Goal: Task Accomplishment & Management: Complete application form

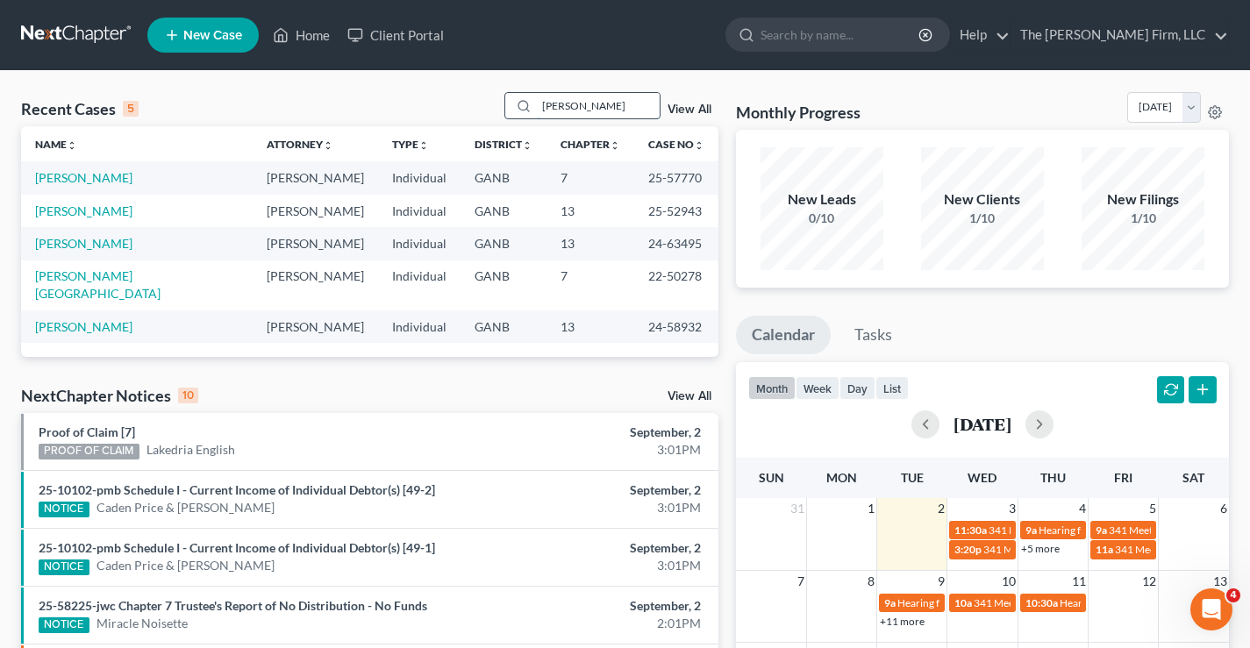
click at [590, 111] on input "[PERSON_NAME]" at bounding box center [598, 105] width 123 height 25
drag, startPoint x: 596, startPoint y: 102, endPoint x: 432, endPoint y: 104, distance: 164.1
click at [432, 104] on div "Recent Cases 5 [PERSON_NAME] View All" at bounding box center [370, 109] width 698 height 34
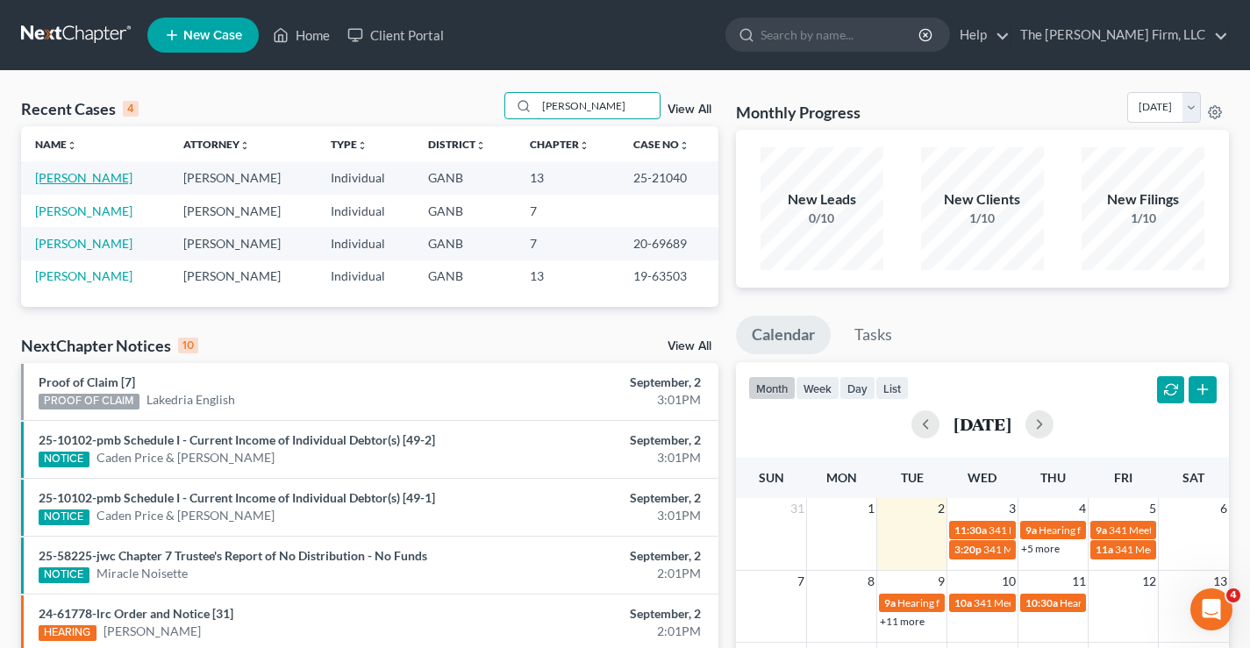
type input "[PERSON_NAME]"
click at [75, 176] on link "[PERSON_NAME]" at bounding box center [83, 177] width 97 height 15
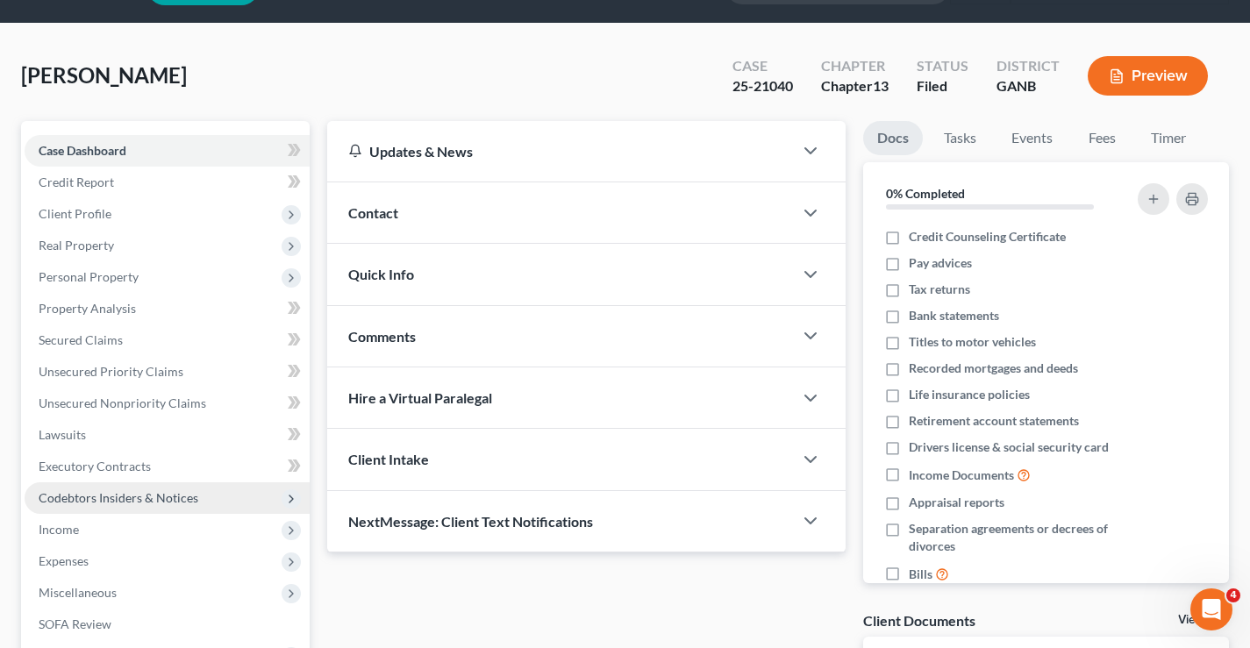
scroll to position [316, 0]
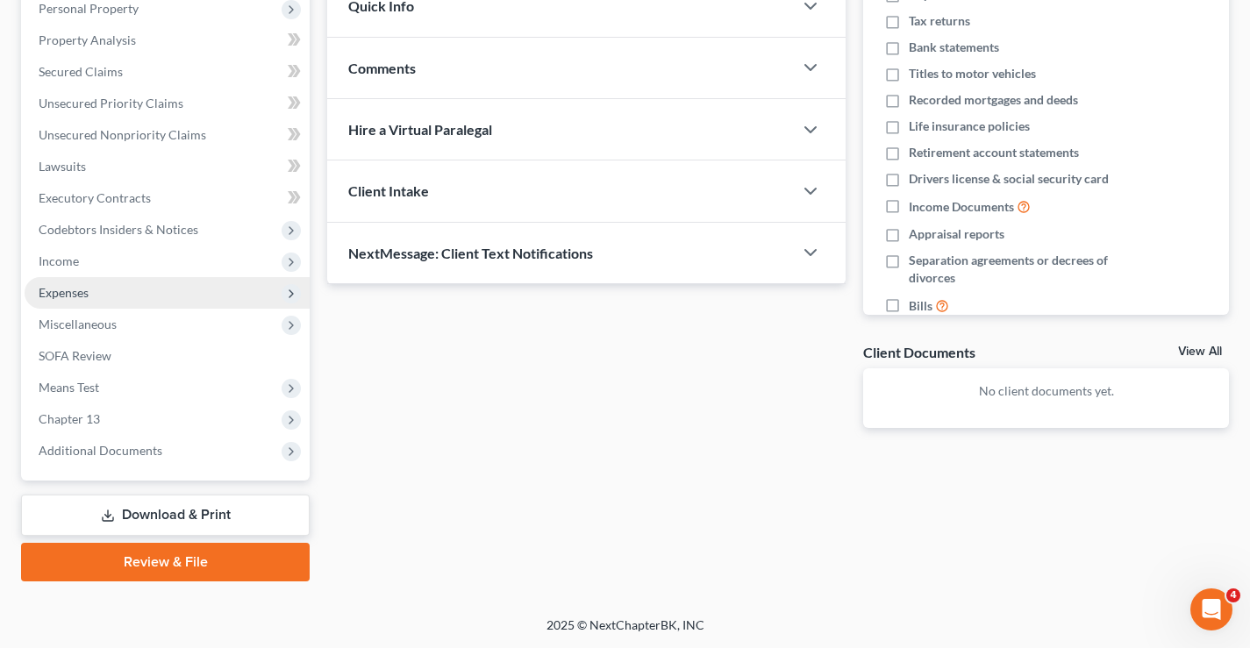
click at [60, 296] on span "Expenses" at bounding box center [64, 292] width 50 height 15
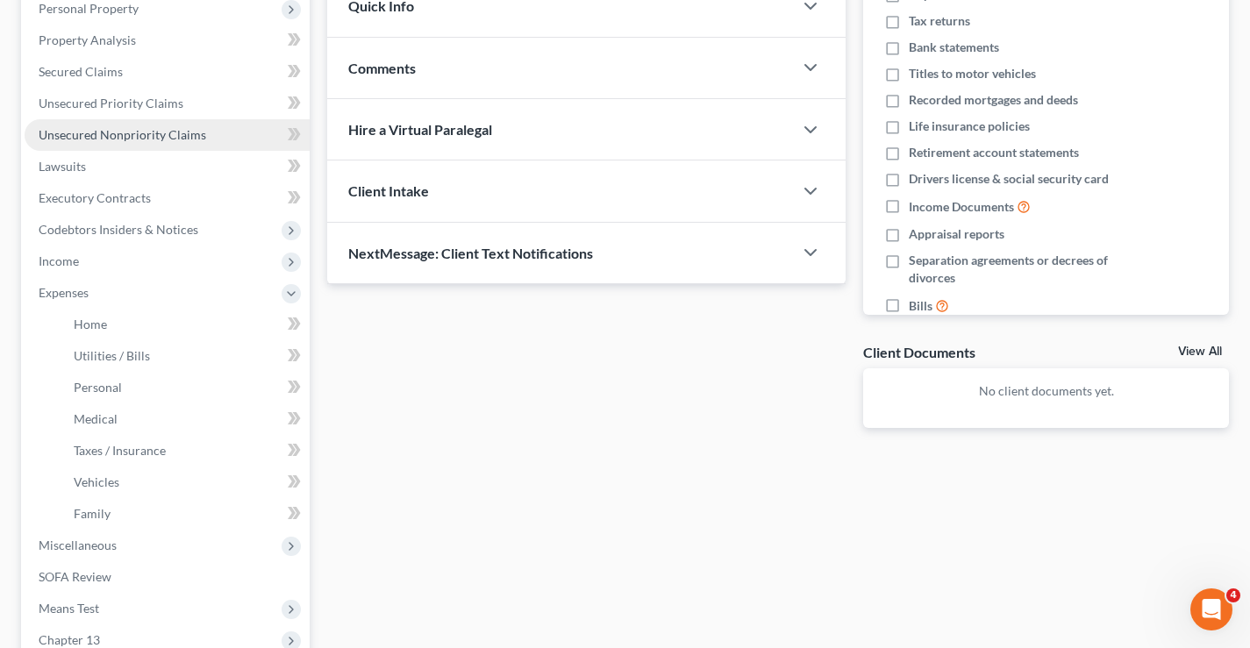
click at [118, 139] on span "Unsecured Nonpriority Claims" at bounding box center [123, 134] width 168 height 15
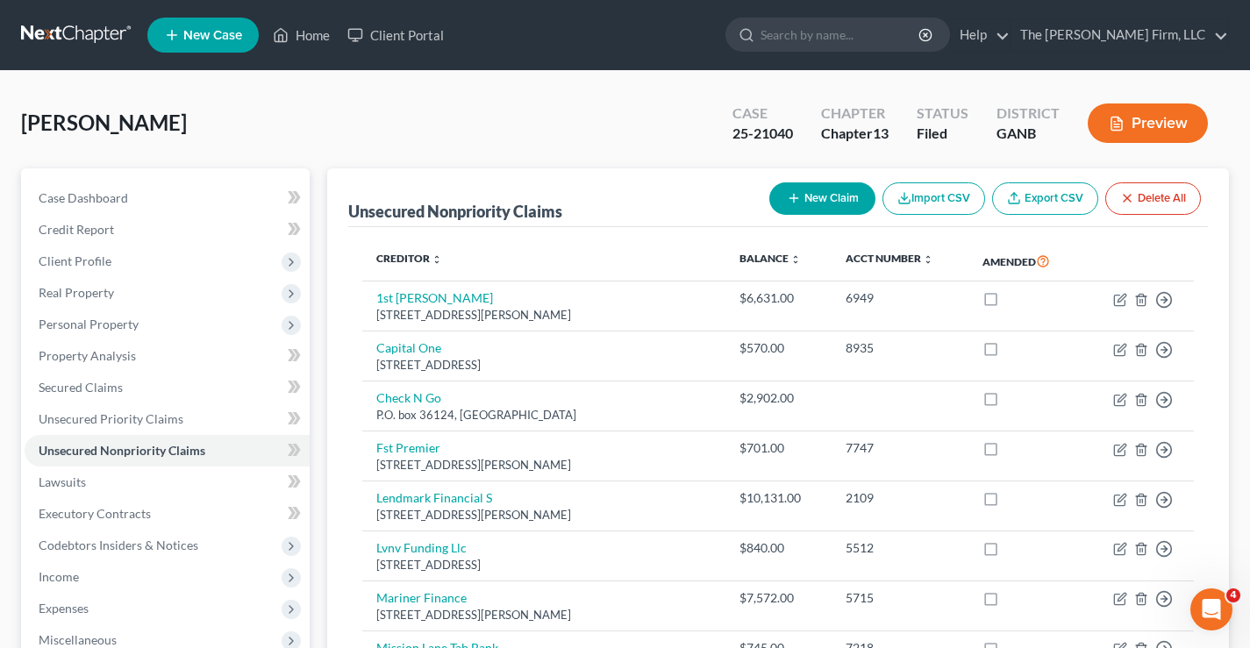
click at [828, 204] on button "New Claim" at bounding box center [822, 198] width 106 height 32
select select "0"
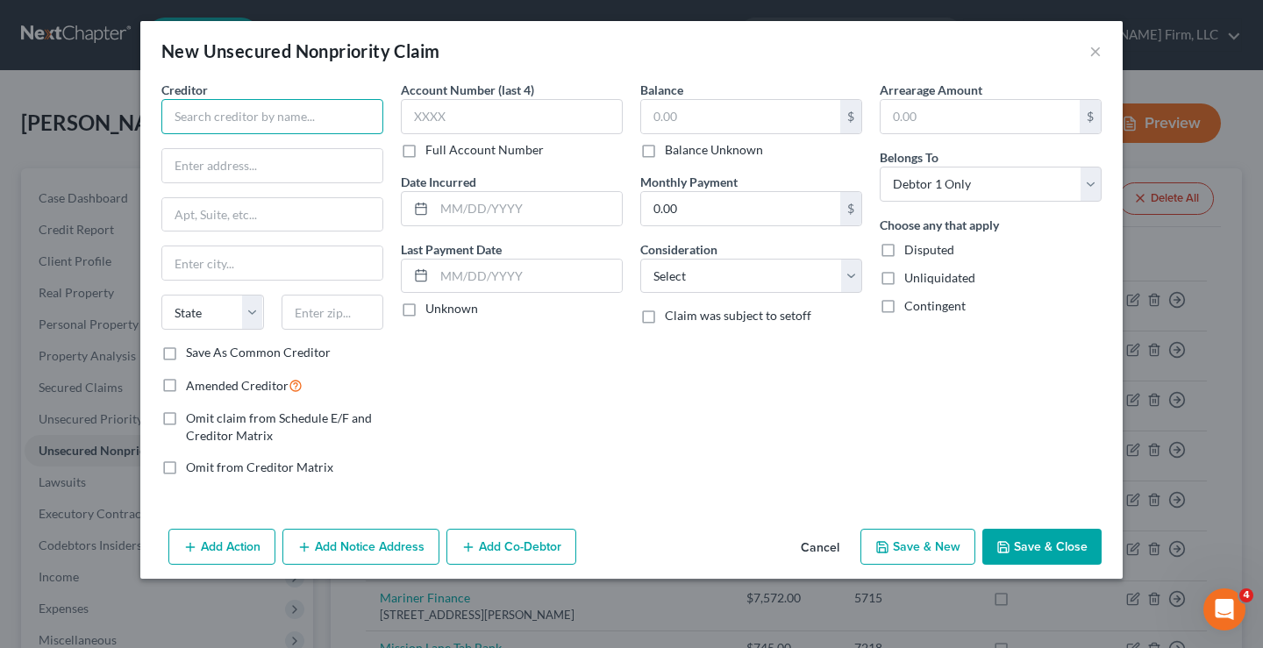
click at [256, 124] on input "text" at bounding box center [272, 116] width 222 height 35
type input "January Technologies, Inc."
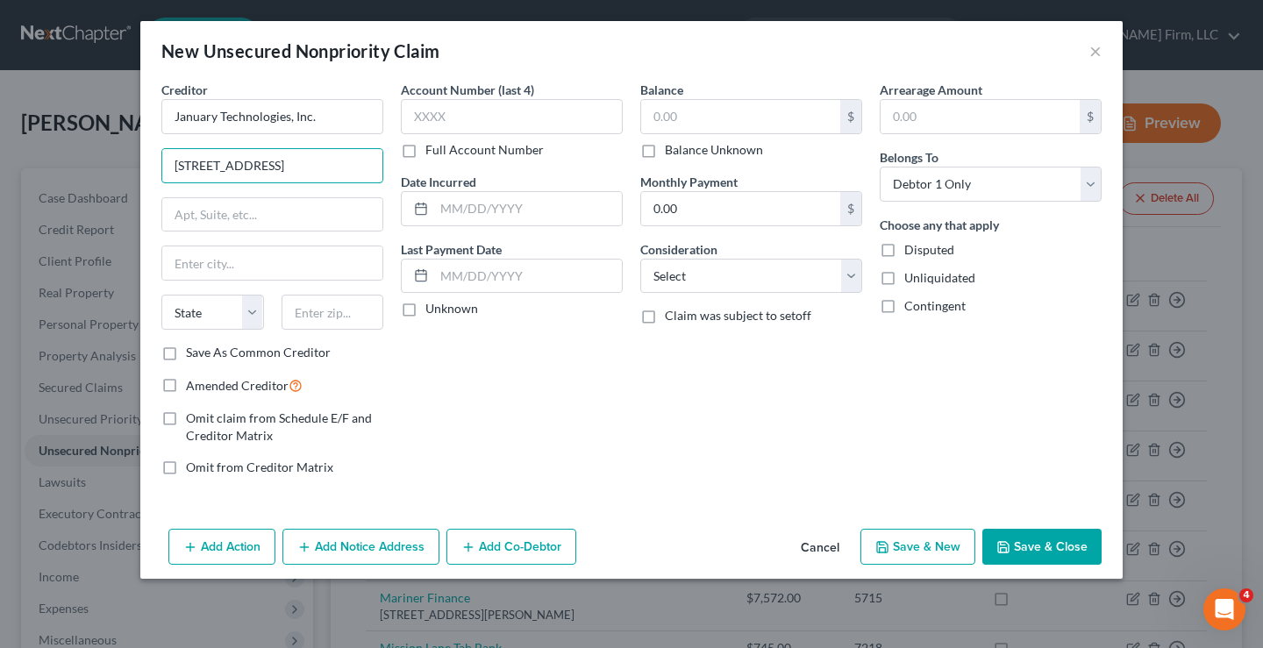
type input "[STREET_ADDRESS]"
type input "10013"
type input "[US_STATE]"
select select "35"
click at [186, 355] on label "Save As Common Creditor" at bounding box center [258, 353] width 145 height 18
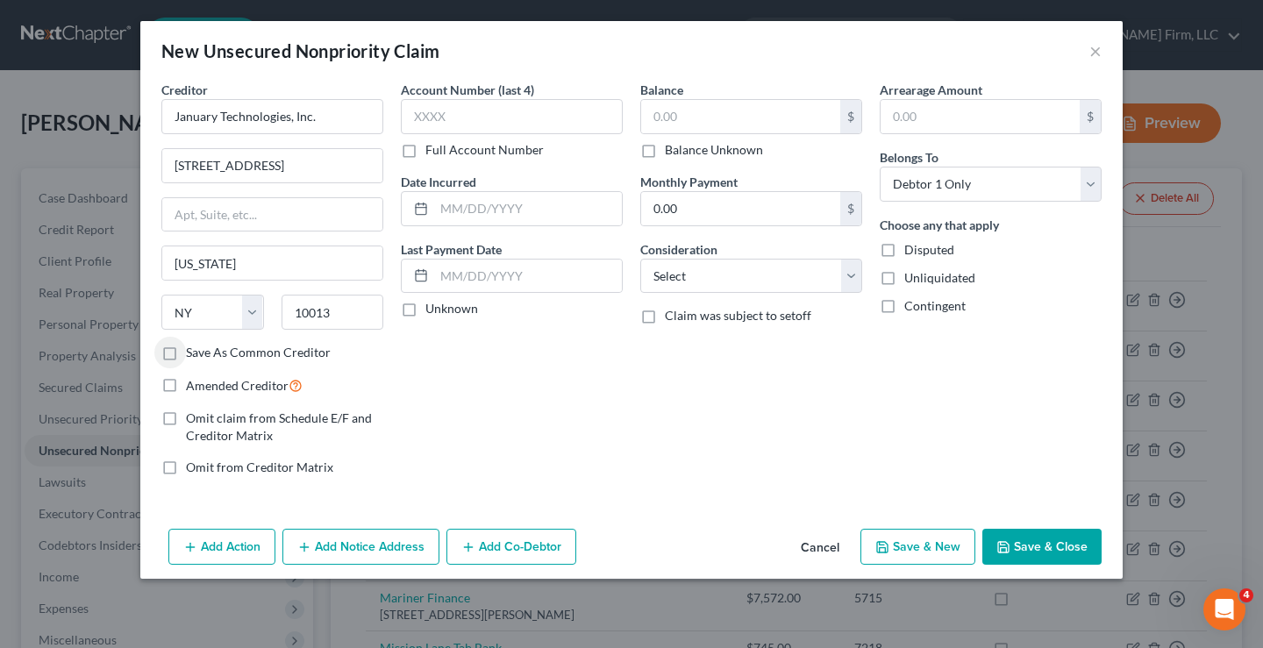
click at [193, 355] on input "Save As Common Creditor" at bounding box center [198, 349] width 11 height 11
checkbox input "true"
click at [721, 117] on input "text" at bounding box center [740, 116] width 199 height 33
type input "1,600"
click at [473, 109] on input "text" at bounding box center [512, 116] width 222 height 35
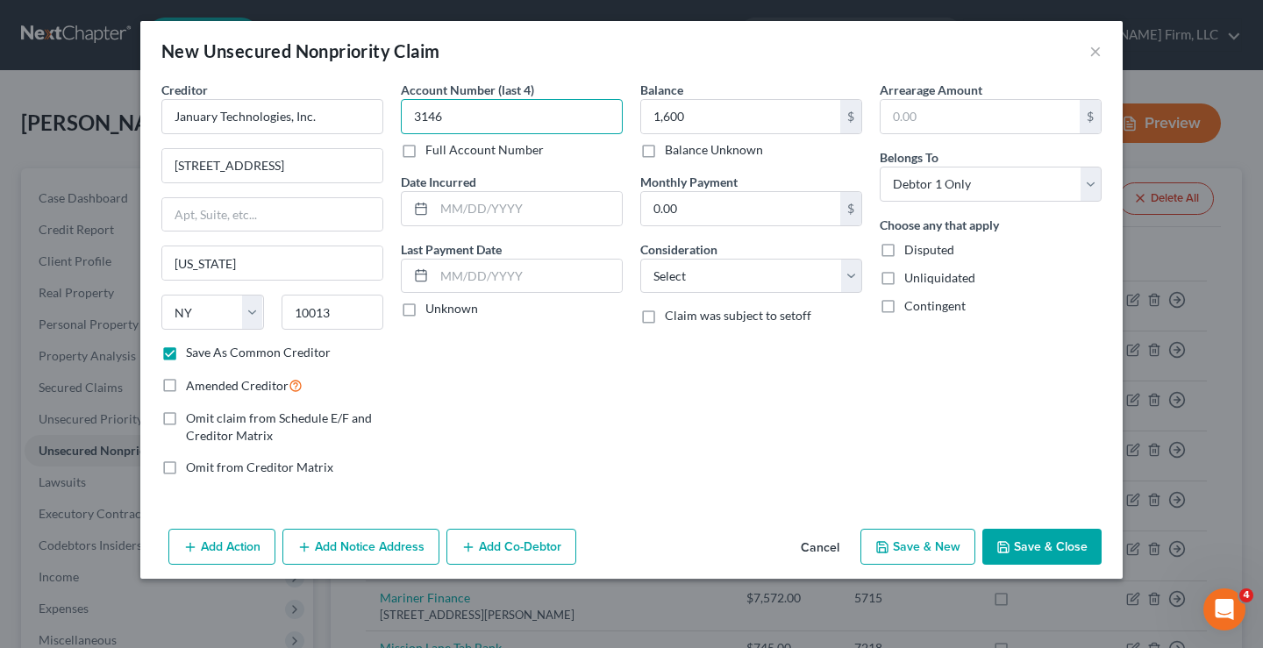
type input "3146"
click at [1071, 551] on button "Save & Close" at bounding box center [1042, 547] width 119 height 37
checkbox input "false"
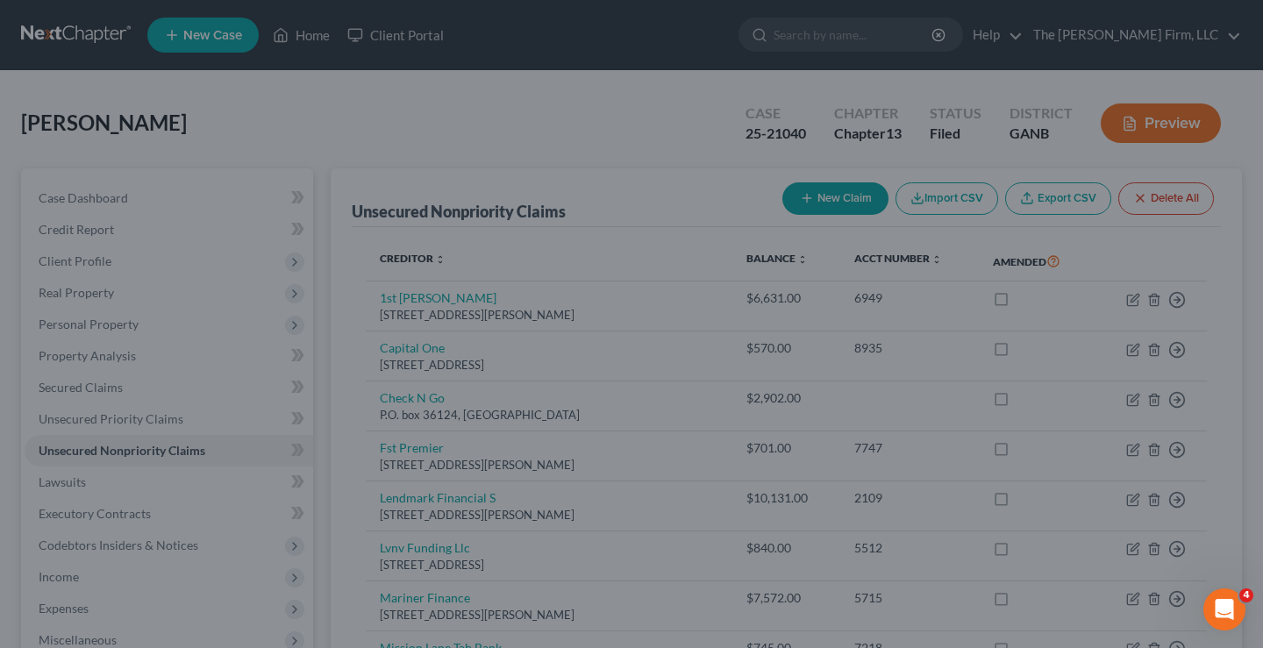
type input "1,600.00"
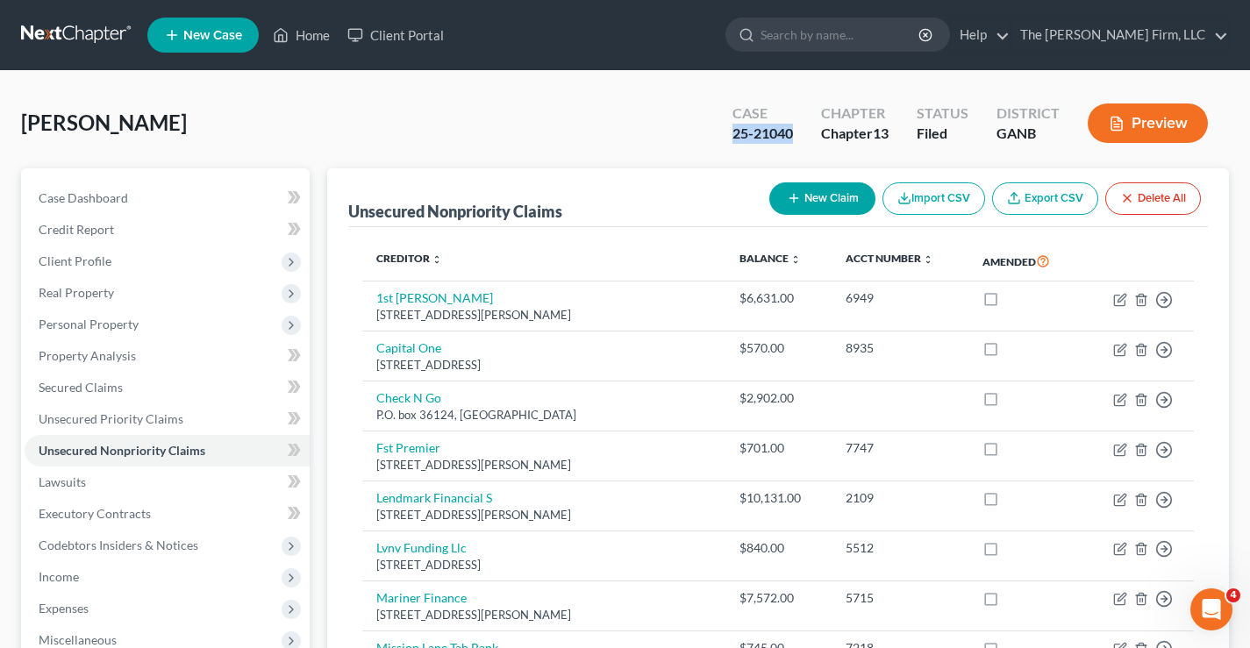
drag, startPoint x: 782, startPoint y: 141, endPoint x: 798, endPoint y: 143, distance: 16.8
click at [798, 143] on div "Case 25-21040" at bounding box center [763, 125] width 89 height 52
copy div "25-21040"
click at [839, 203] on button "New Claim" at bounding box center [822, 198] width 106 height 32
select select "0"
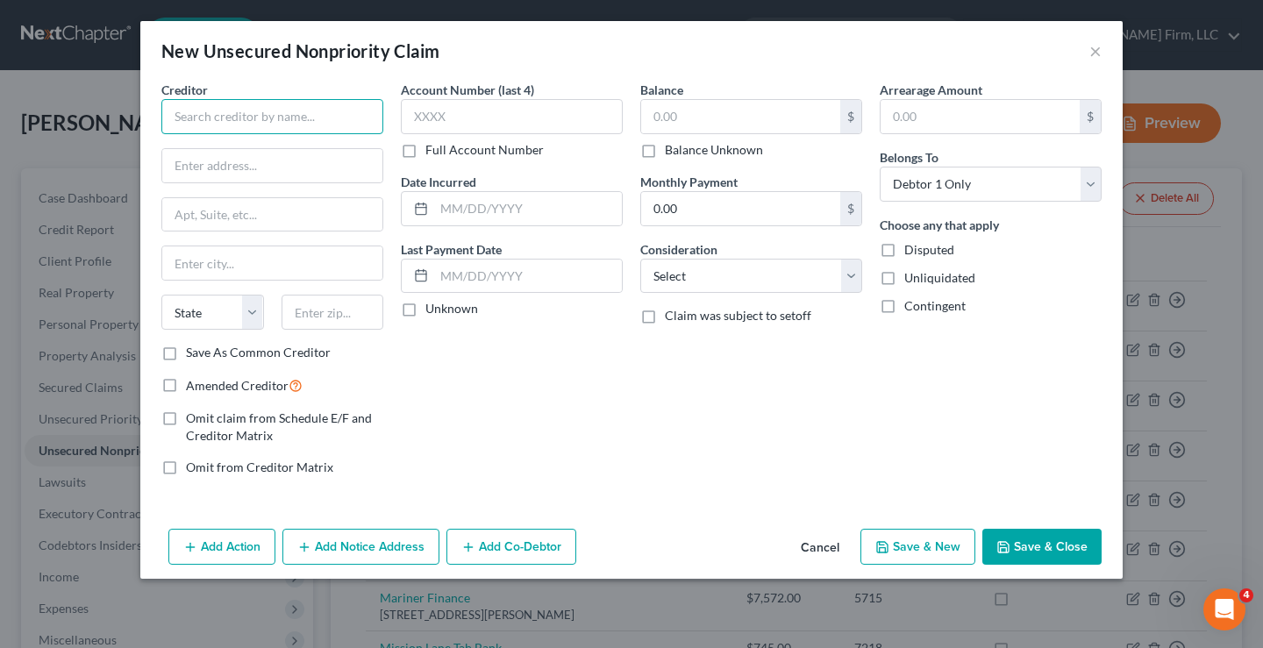
click at [190, 123] on input "text" at bounding box center [272, 116] width 222 height 35
click at [212, 117] on input "[PERSON_NAME]" at bounding box center [272, 116] width 222 height 35
drag, startPoint x: 209, startPoint y: 159, endPoint x: 213, endPoint y: 170, distance: 12.2
click at [209, 159] on input "text" at bounding box center [272, 165] width 220 height 33
type input "[PERSON_NAME] & [PERSON_NAME] Associates, LTD"
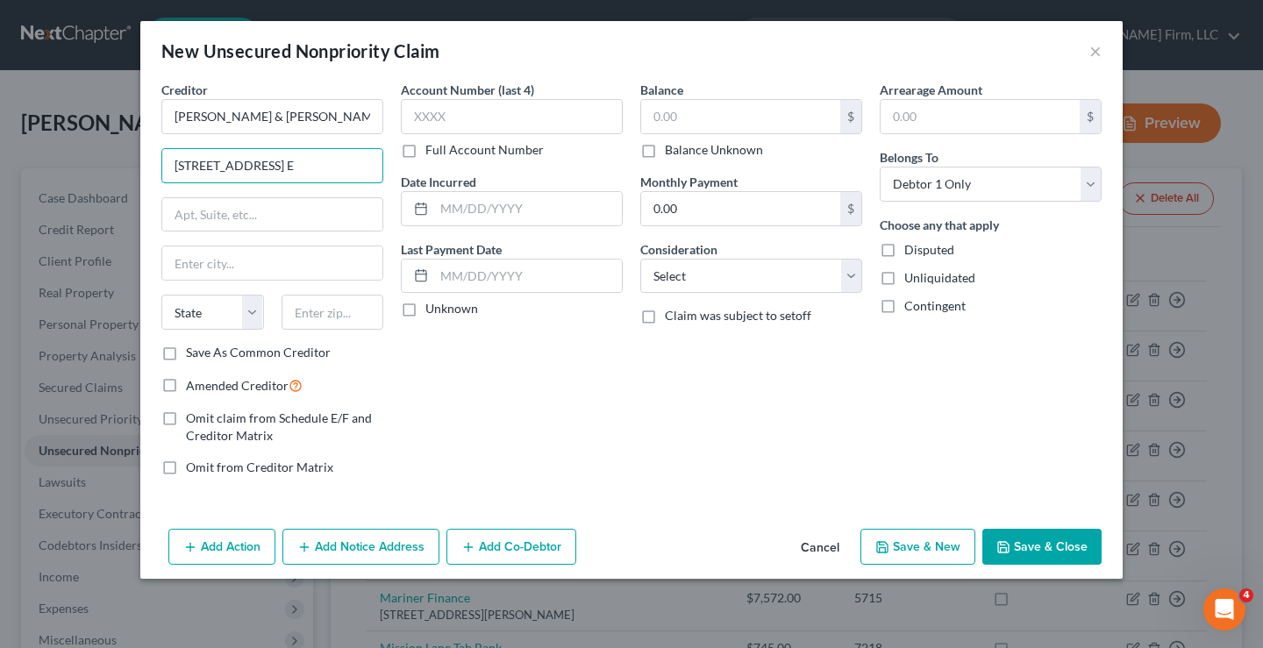
type input "[STREET_ADDRESS] E"
type input "Dept. C"
type input "1"
type input "56377"
type input "Sartell"
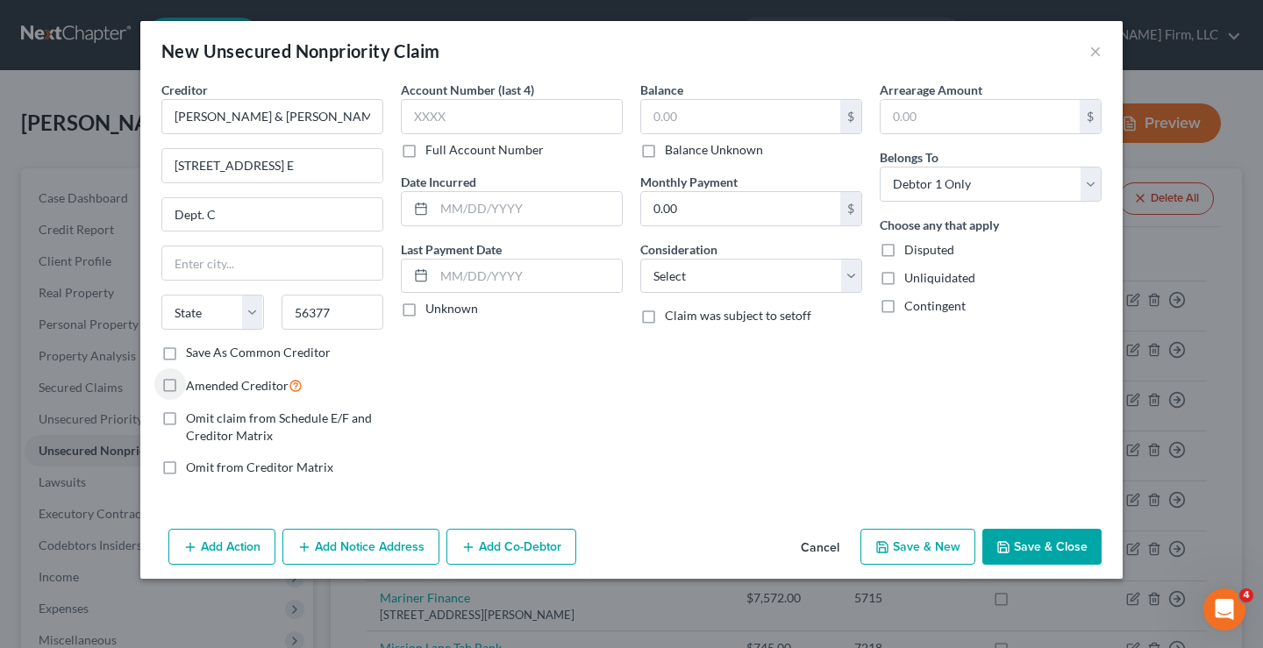
select select "24"
click at [186, 356] on label "Save As Common Creditor" at bounding box center [258, 353] width 145 height 18
click at [193, 355] on input "Save As Common Creditor" at bounding box center [198, 349] width 11 height 11
checkbox input "true"
click at [662, 122] on input "text" at bounding box center [740, 116] width 199 height 33
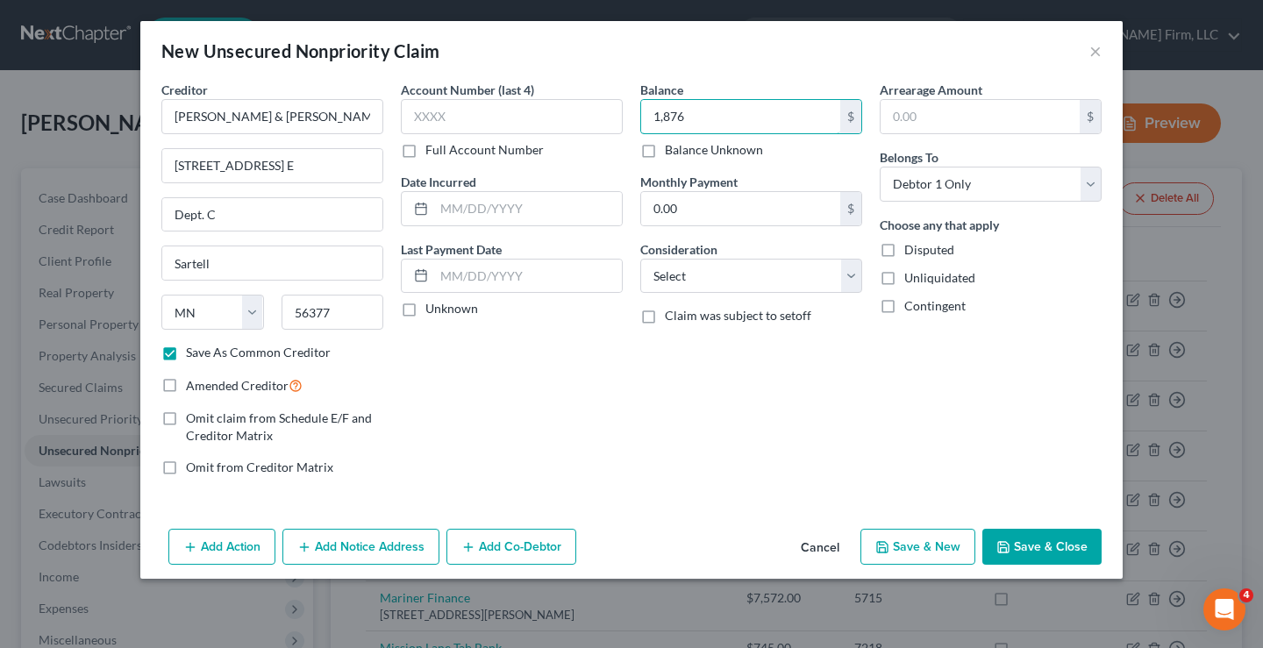
type input "1,876"
click at [1034, 547] on button "Save & Close" at bounding box center [1042, 547] width 119 height 37
checkbox input "false"
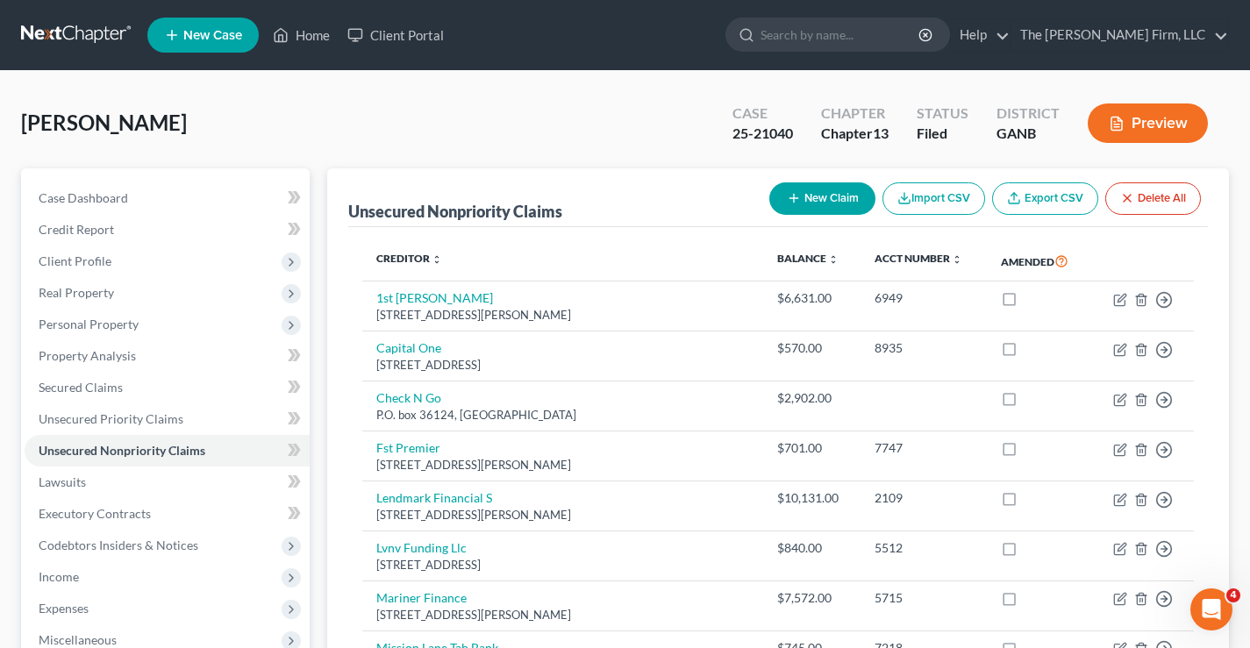
click at [813, 201] on button "New Claim" at bounding box center [822, 198] width 106 height 32
select select "0"
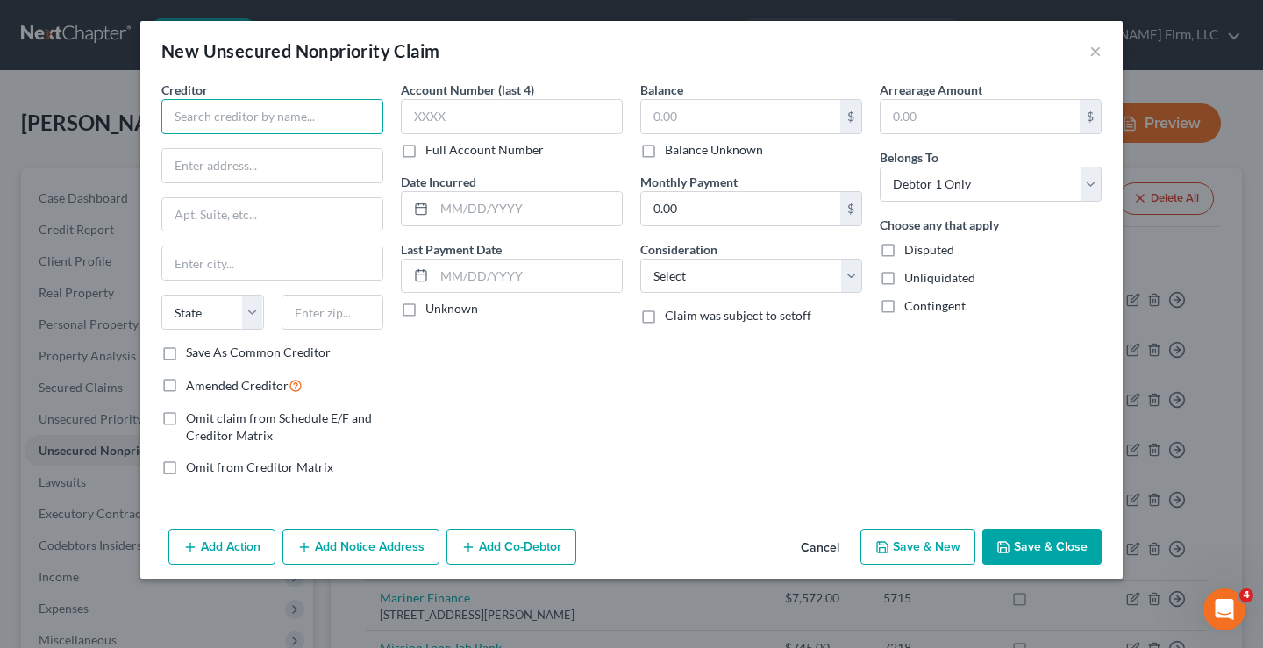
click at [228, 109] on input "text" at bounding box center [272, 116] width 222 height 35
type input "Regions Bank"
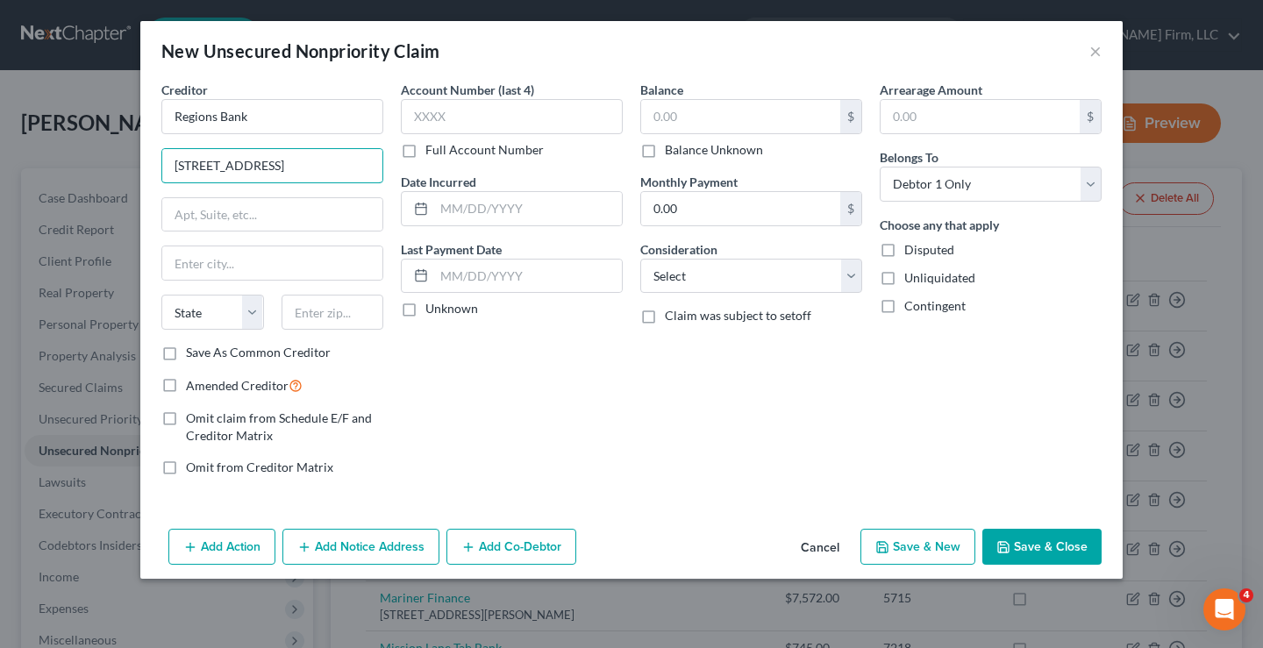
type input "[STREET_ADDRESS]"
type input "28741"
type input "Highlands"
select select "28"
click at [186, 357] on label "Save As Common Creditor" at bounding box center [258, 353] width 145 height 18
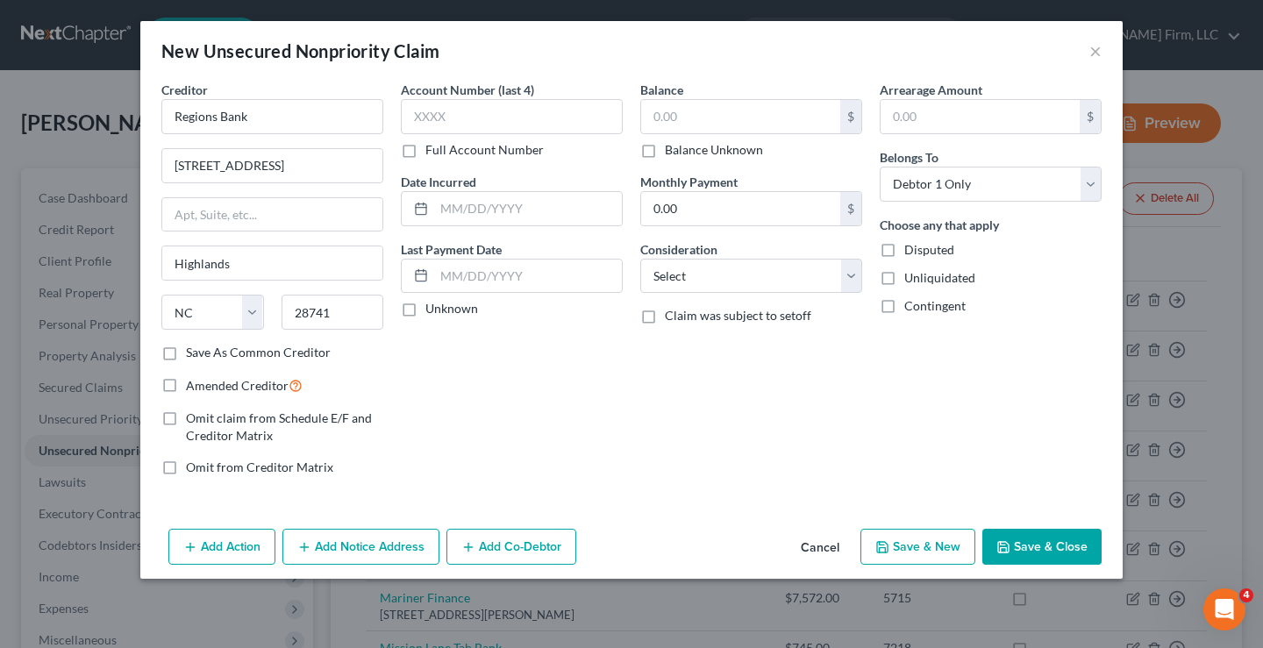
click at [193, 355] on input "Save As Common Creditor" at bounding box center [198, 349] width 11 height 11
checkbox input "true"
click at [705, 117] on input "text" at bounding box center [740, 116] width 199 height 33
type input "350"
click at [494, 115] on input "text" at bounding box center [512, 116] width 222 height 35
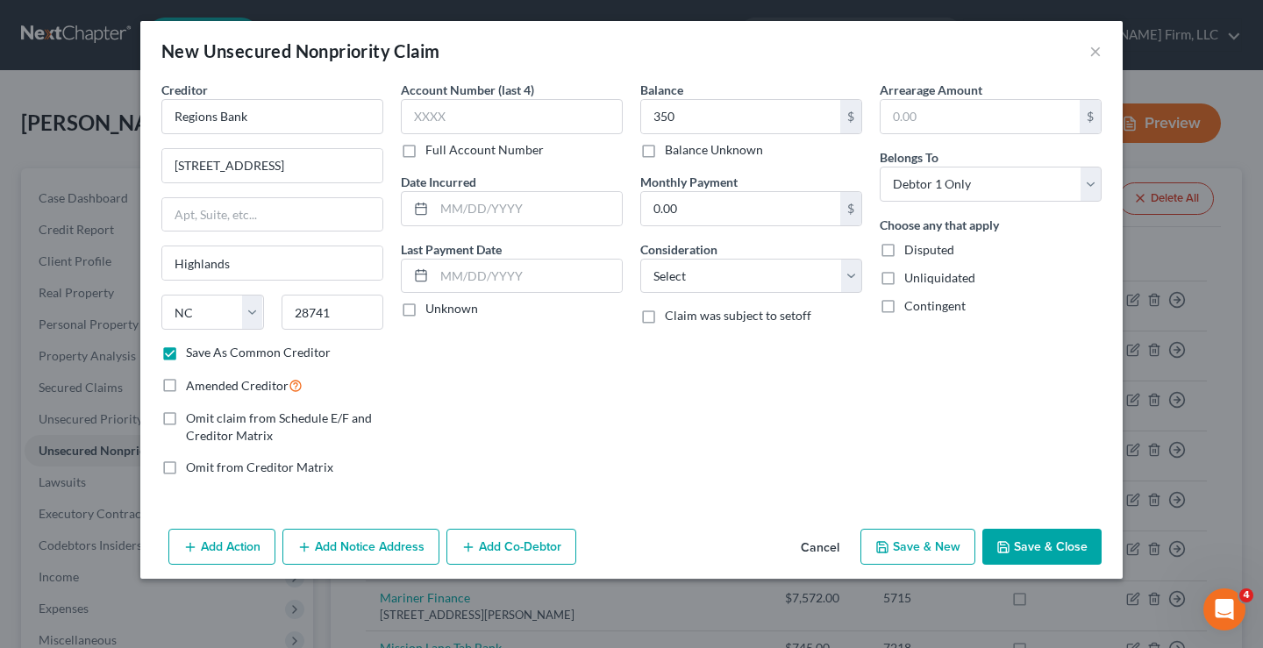
click at [1045, 540] on button "Save & Close" at bounding box center [1042, 547] width 119 height 37
checkbox input "false"
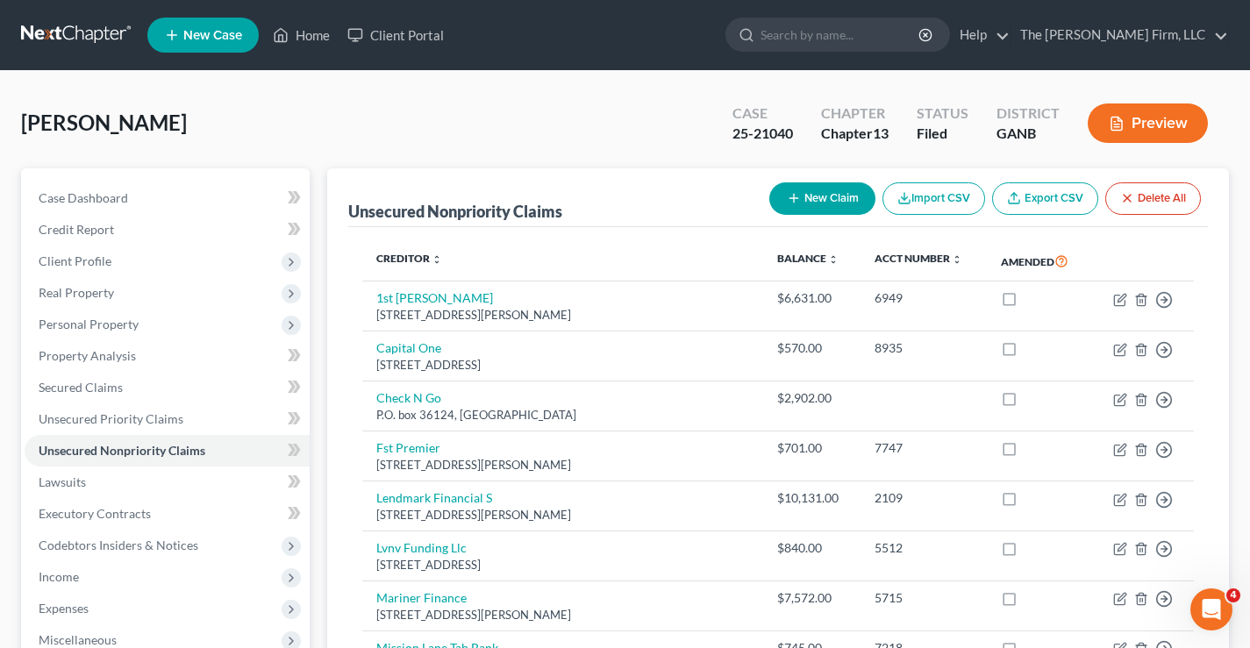
click at [807, 195] on button "New Claim" at bounding box center [822, 198] width 106 height 32
select select "0"
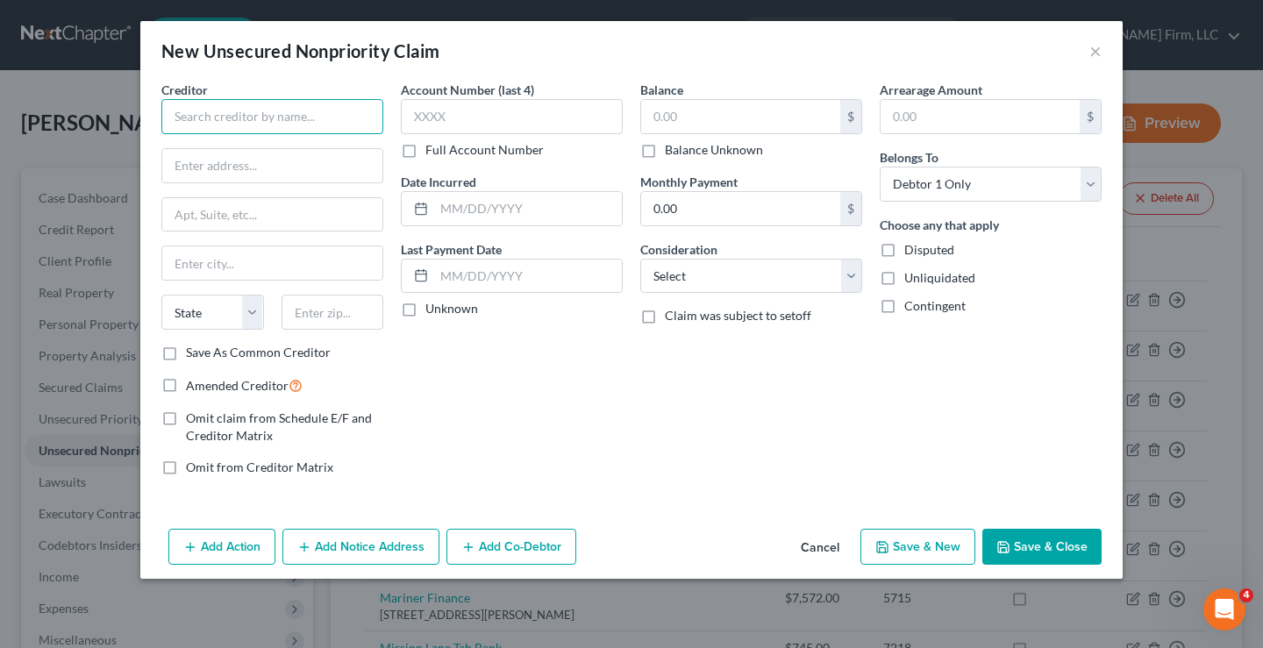
click at [234, 129] on input "text" at bounding box center [272, 116] width 222 height 35
click at [228, 119] on input "[PERSON_NAME] $ [PERSON_NAME]" at bounding box center [272, 116] width 222 height 35
type input "[PERSON_NAME] $ [PERSON_NAME]"
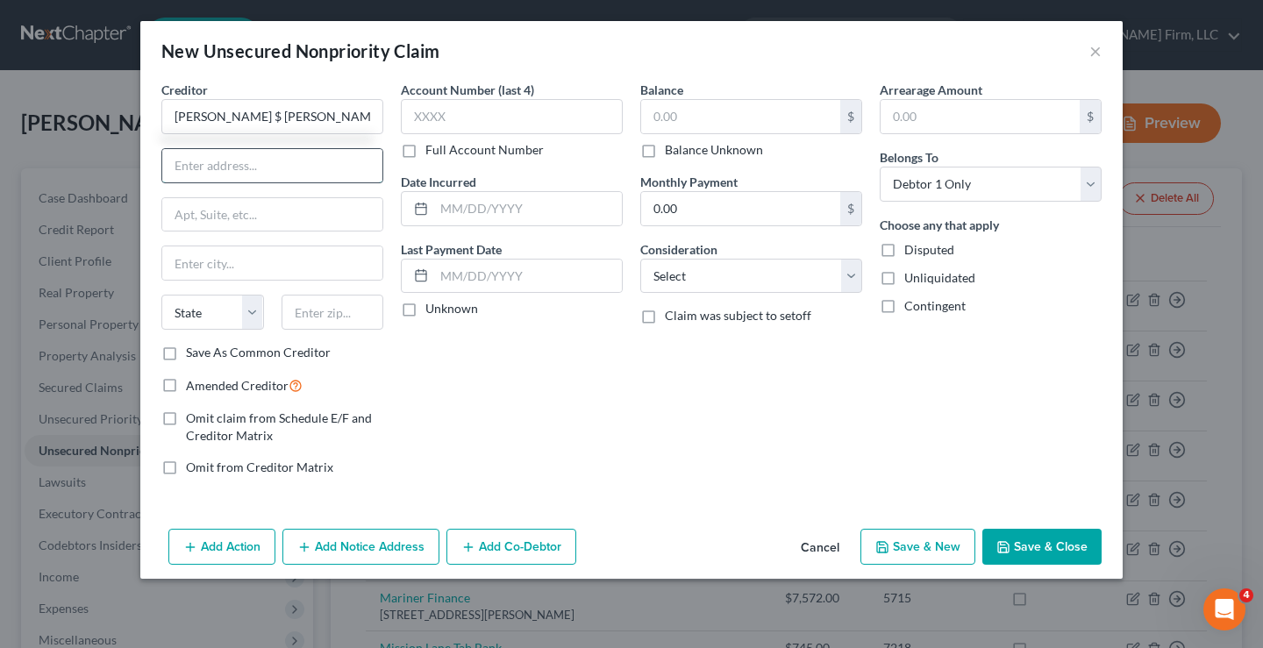
drag, startPoint x: 213, startPoint y: 161, endPoint x: 227, endPoint y: 163, distance: 14.1
click at [213, 161] on input "text" at bounding box center [272, 165] width 220 height 33
type input "[STREET_ADDRESS]"
type input "Suite 300"
type input "75234"
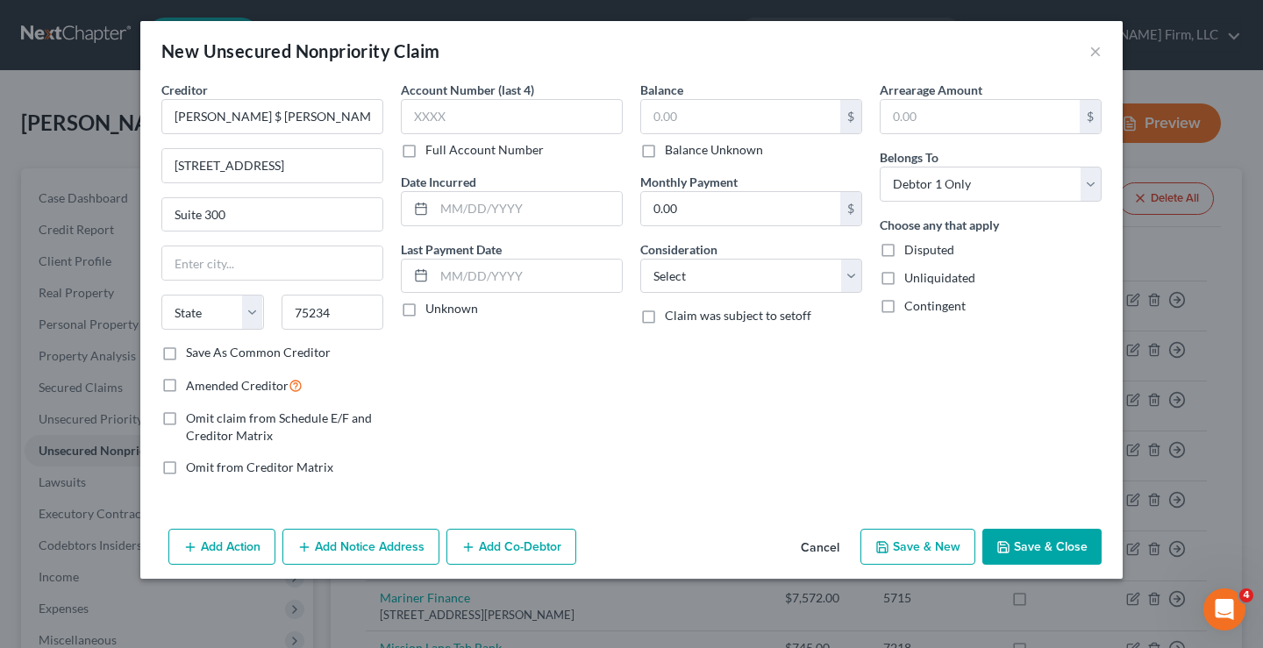
type input "[GEOGRAPHIC_DATA]"
select select "45"
click at [186, 351] on label "Save As Common Creditor" at bounding box center [258, 353] width 145 height 18
click at [193, 351] on input "Save As Common Creditor" at bounding box center [198, 349] width 11 height 11
checkbox input "true"
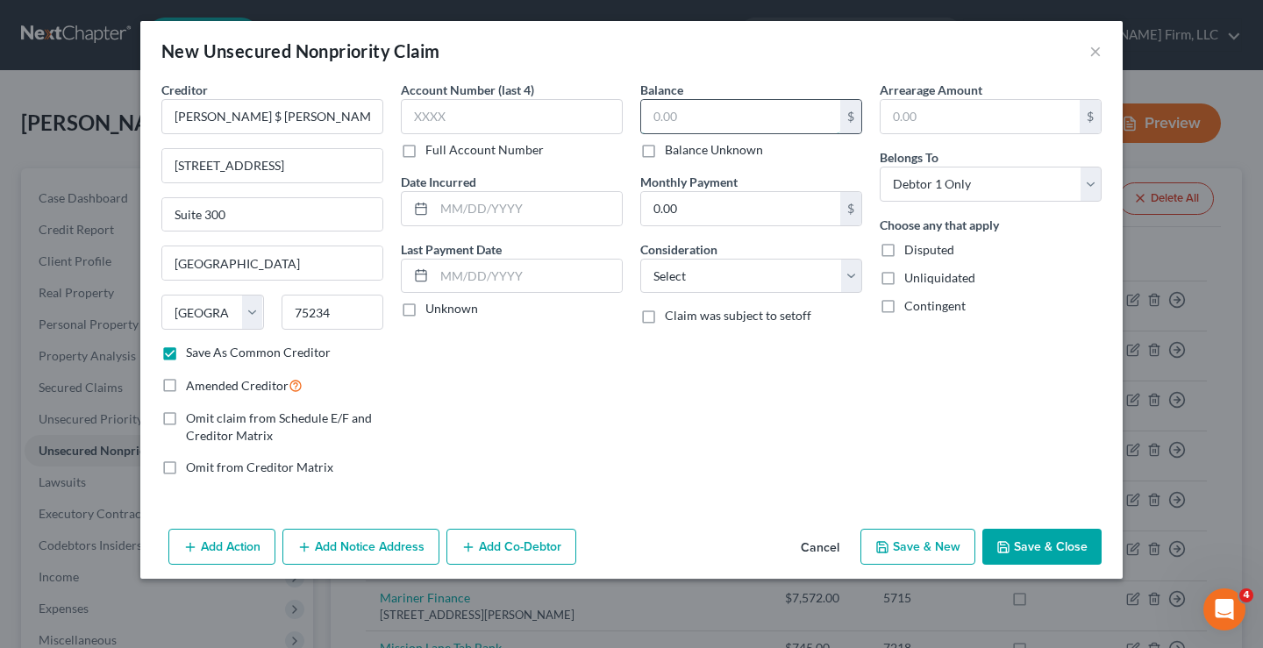
click at [683, 122] on input "text" at bounding box center [740, 116] width 199 height 33
type input "276.45"
click at [1030, 548] on button "Save & Close" at bounding box center [1042, 547] width 119 height 37
checkbox input "false"
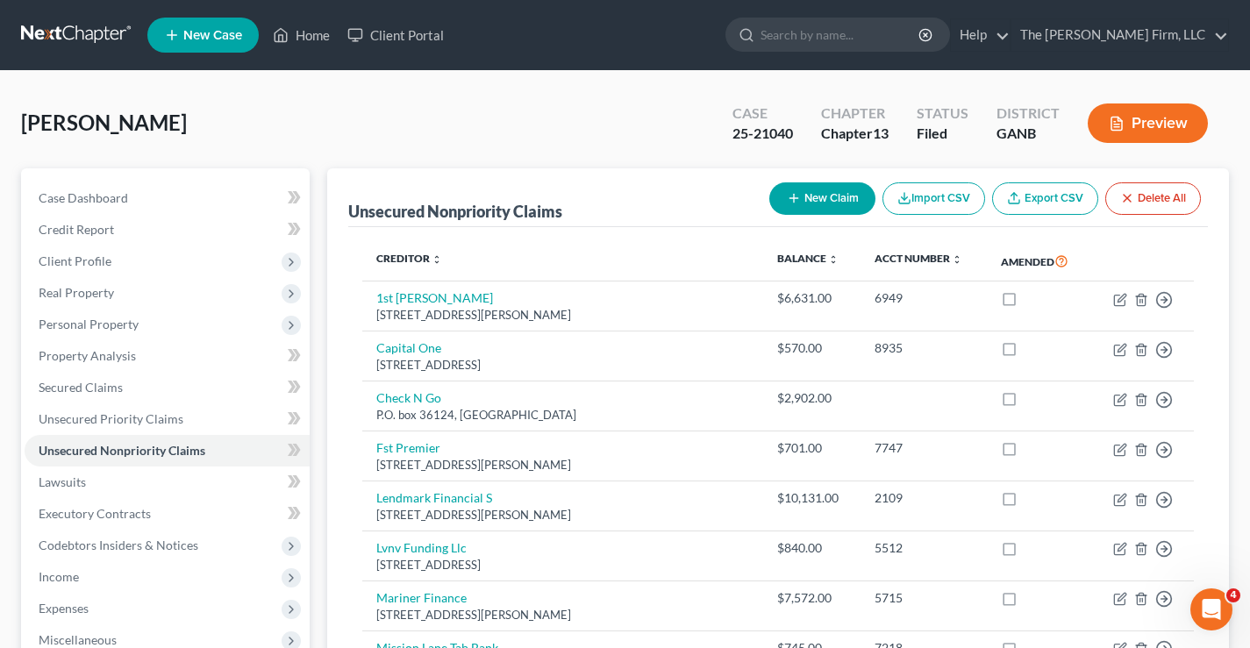
click at [815, 209] on button "New Claim" at bounding box center [822, 198] width 106 height 32
select select "0"
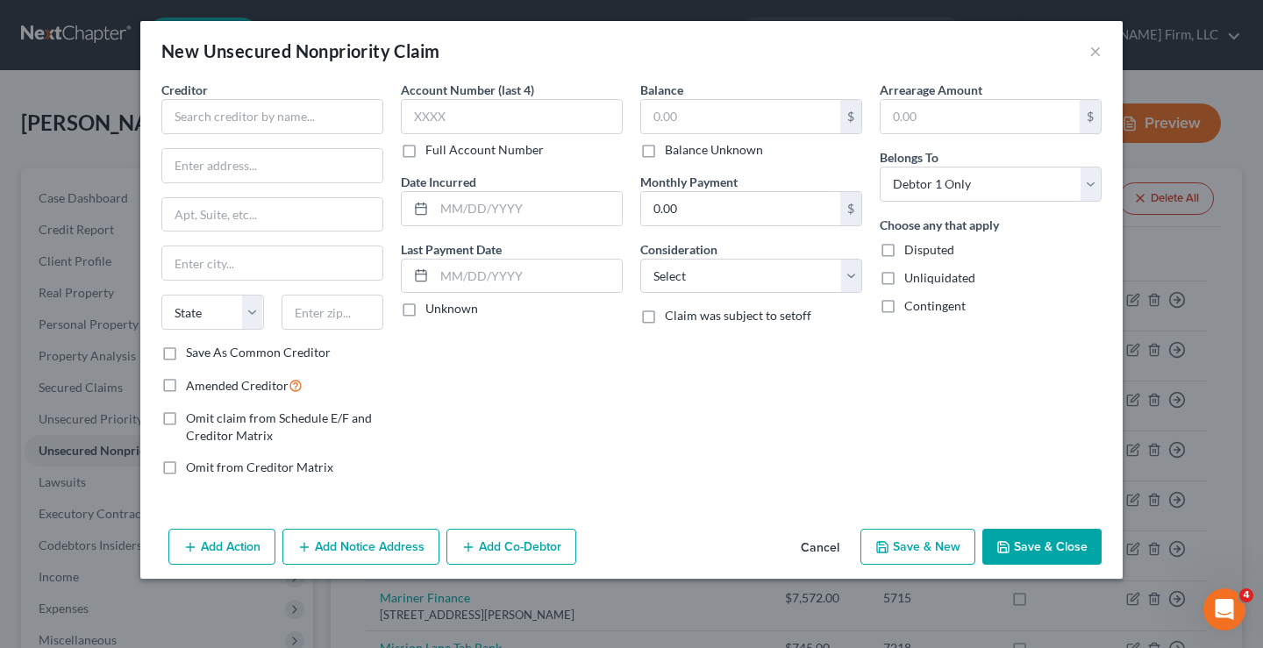
click at [153, 111] on div "Creditor * State [US_STATE] AK AR AZ CA CO [GEOGRAPHIC_DATA] DE DC [GEOGRAPHIC_…" at bounding box center [273, 286] width 240 height 410
click at [198, 118] on input "text" at bounding box center [272, 116] width 222 height 35
type input "[GEOGRAPHIC_DATA]"
type input "162 Legacy Point"
type input "30525"
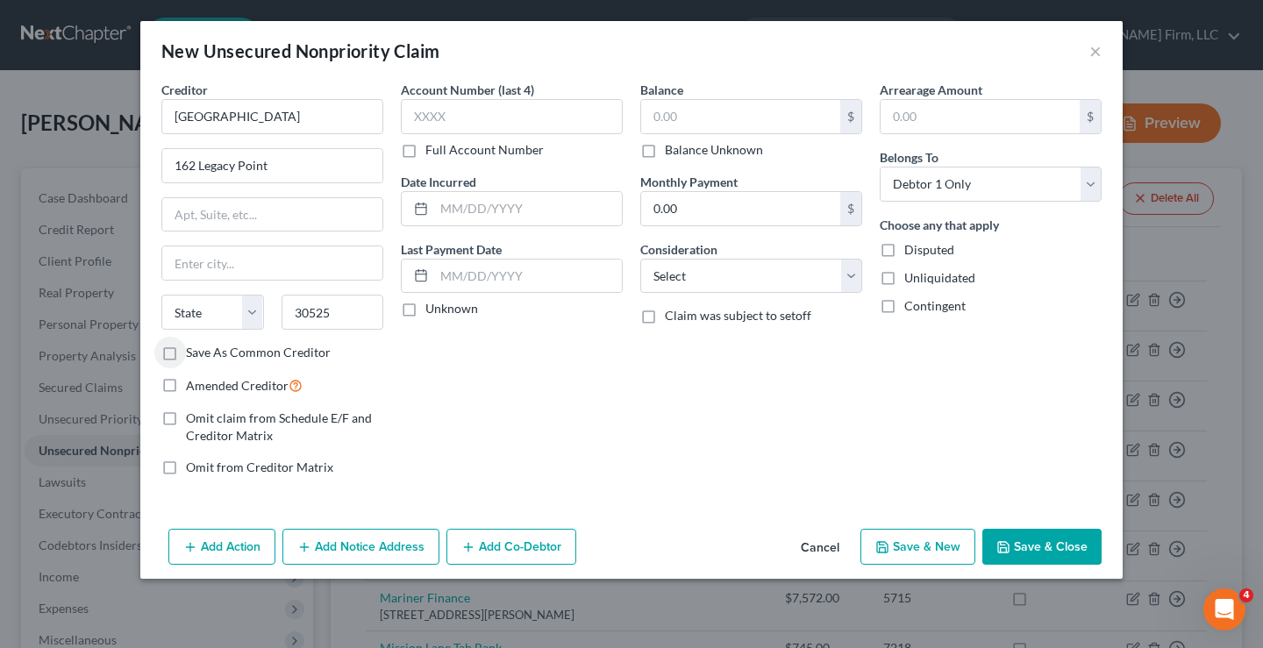
type input "[PERSON_NAME]"
select select "10"
click at [186, 354] on label "Save As Common Creditor" at bounding box center [258, 353] width 145 height 18
click at [193, 354] on input "Save As Common Creditor" at bounding box center [198, 349] width 11 height 11
checkbox input "true"
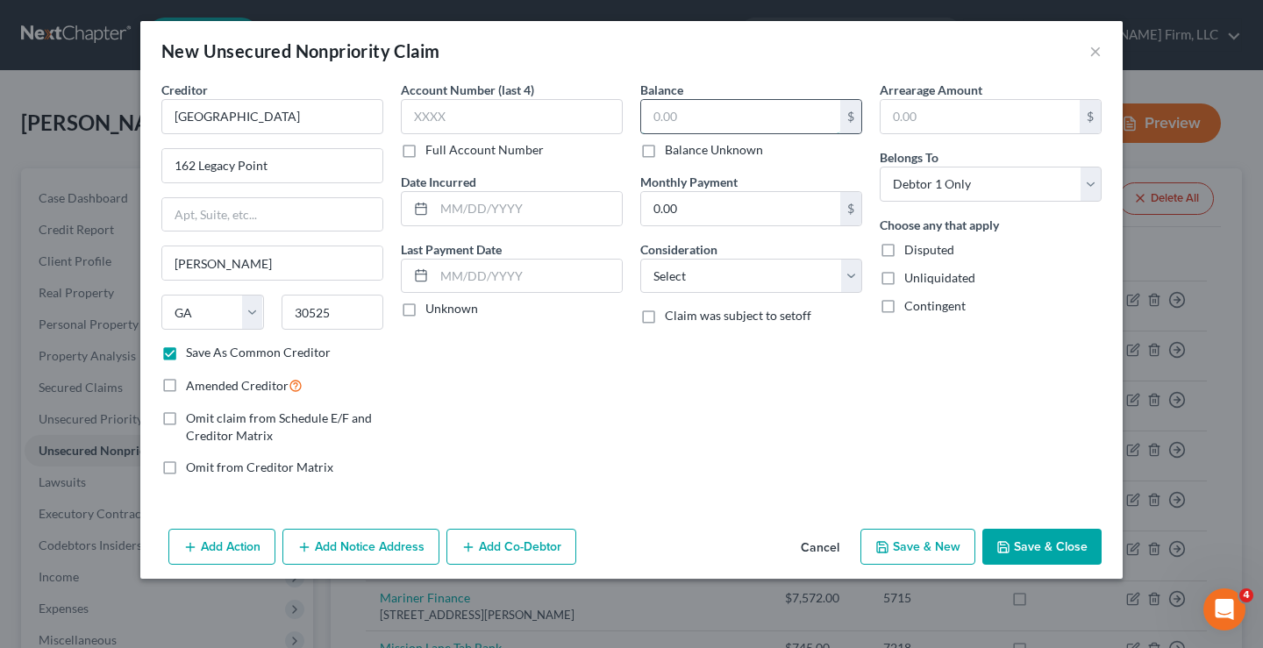
click at [735, 118] on input "text" at bounding box center [740, 116] width 199 height 33
type input "12,089"
click at [1031, 547] on button "Save & Close" at bounding box center [1042, 547] width 119 height 37
checkbox input "false"
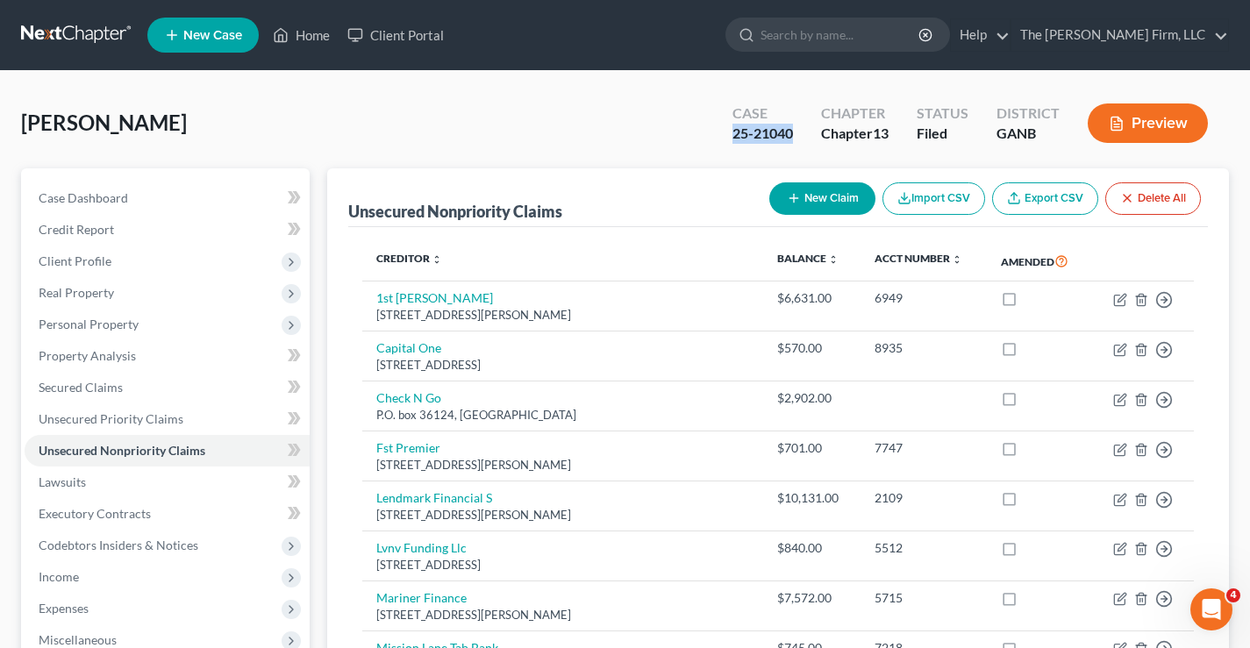
drag, startPoint x: 718, startPoint y: 131, endPoint x: 792, endPoint y: 131, distance: 74.6
click at [792, 131] on div "Case 25-21040 Chapter Chapter 13 Status Filed District GANB Preview" at bounding box center [971, 123] width 518 height 62
copy div "25-21040"
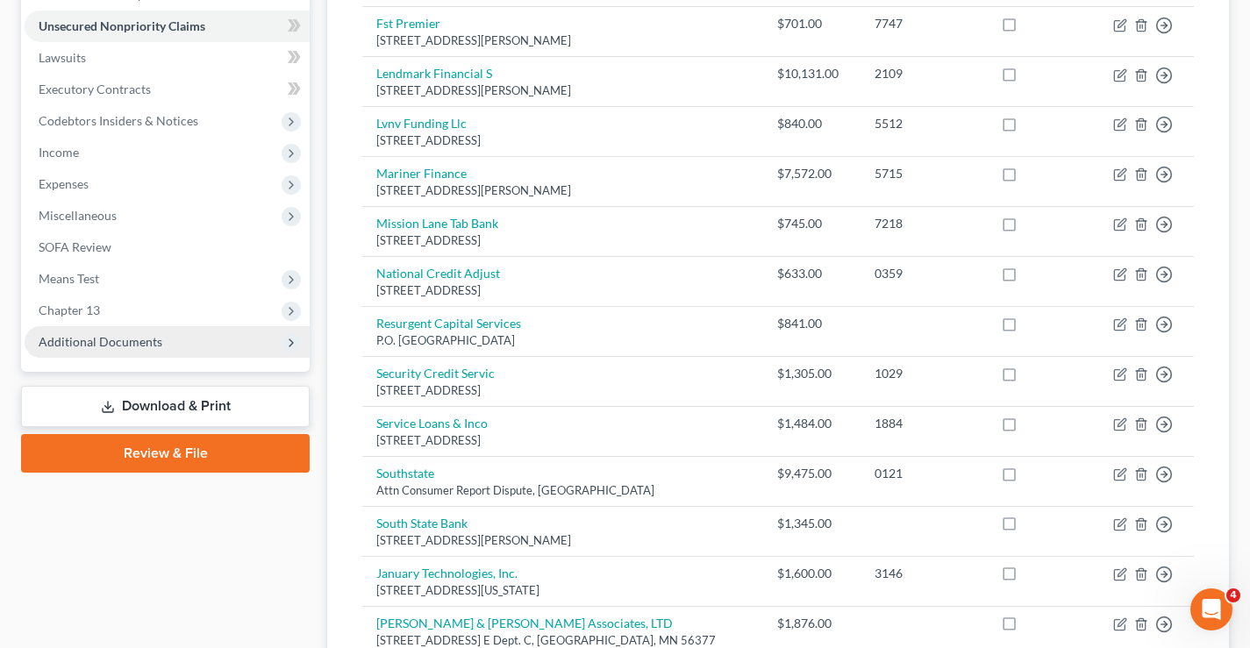
scroll to position [526, 0]
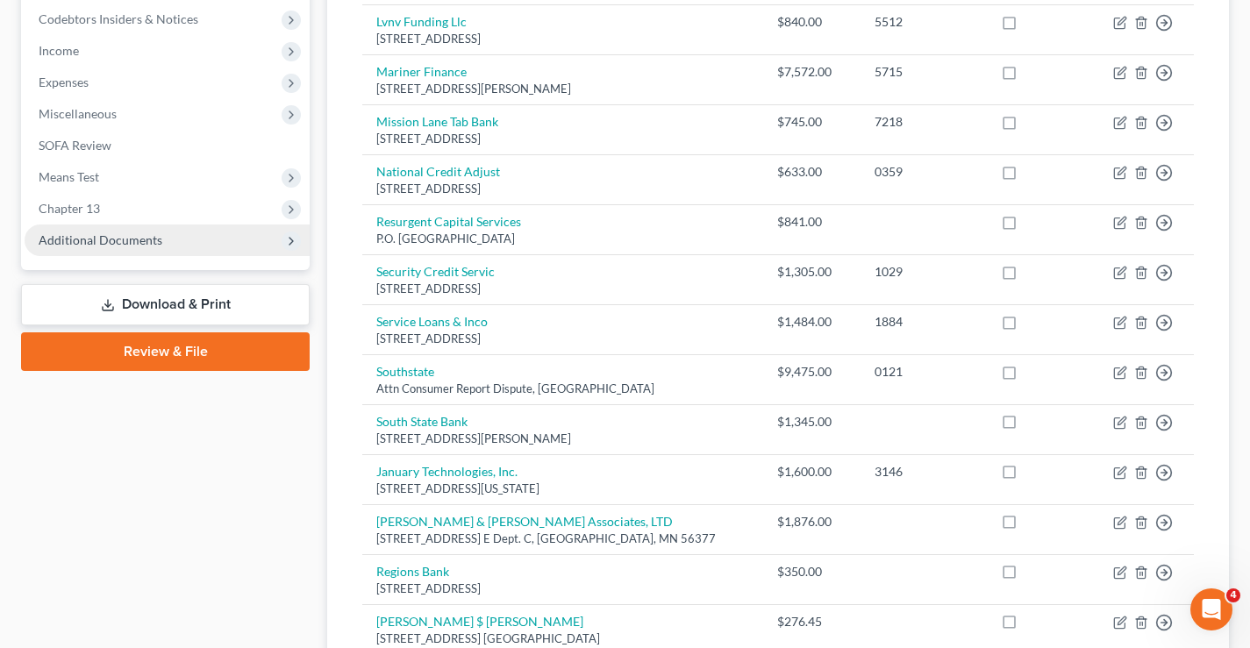
click at [119, 246] on span "Additional Documents" at bounding box center [101, 240] width 124 height 15
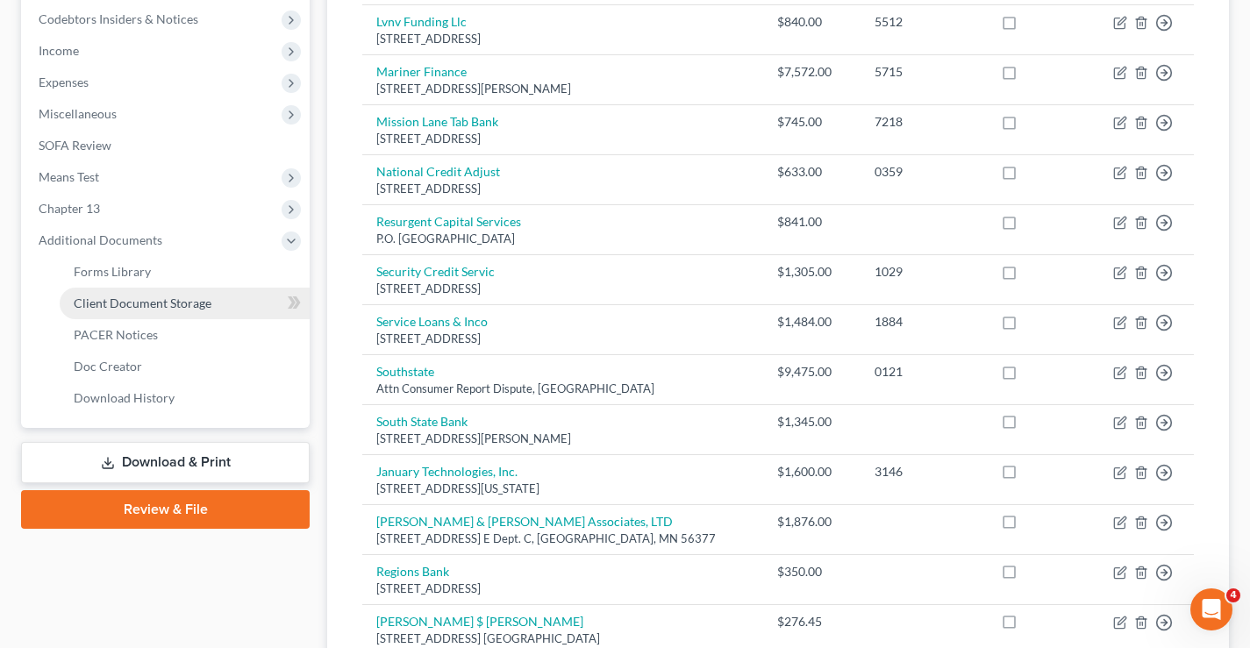
click at [185, 310] on span "Client Document Storage" at bounding box center [143, 303] width 138 height 15
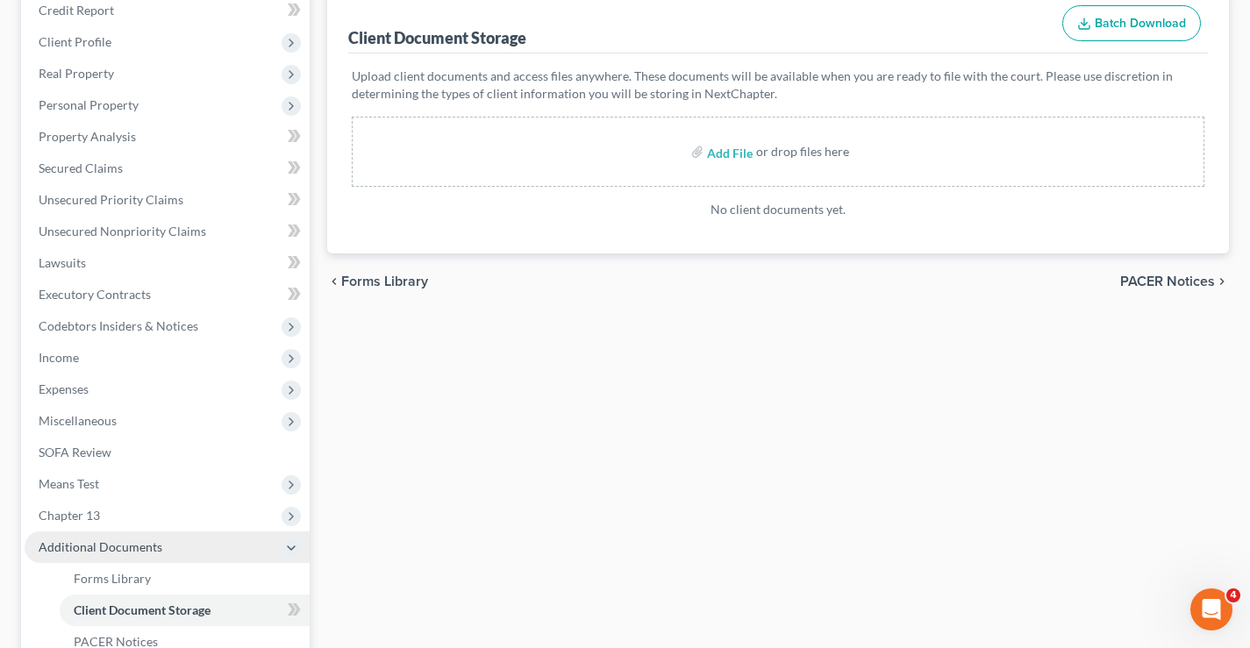
scroll to position [439, 0]
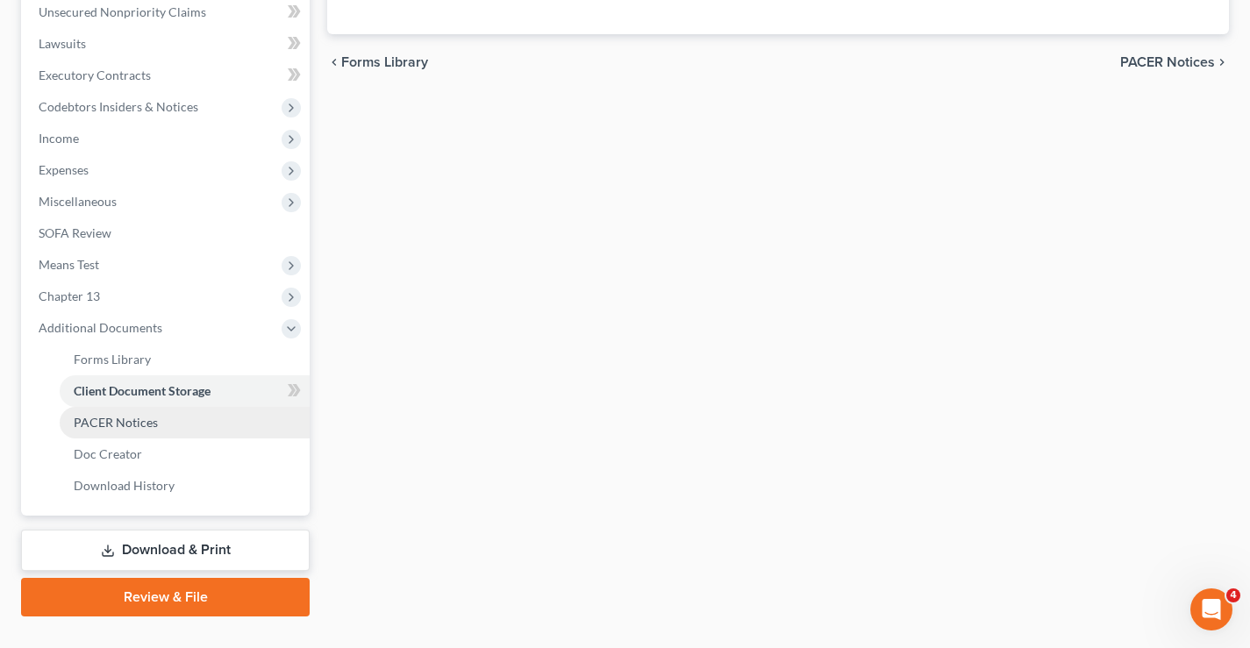
click at [135, 421] on span "PACER Notices" at bounding box center [116, 422] width 84 height 15
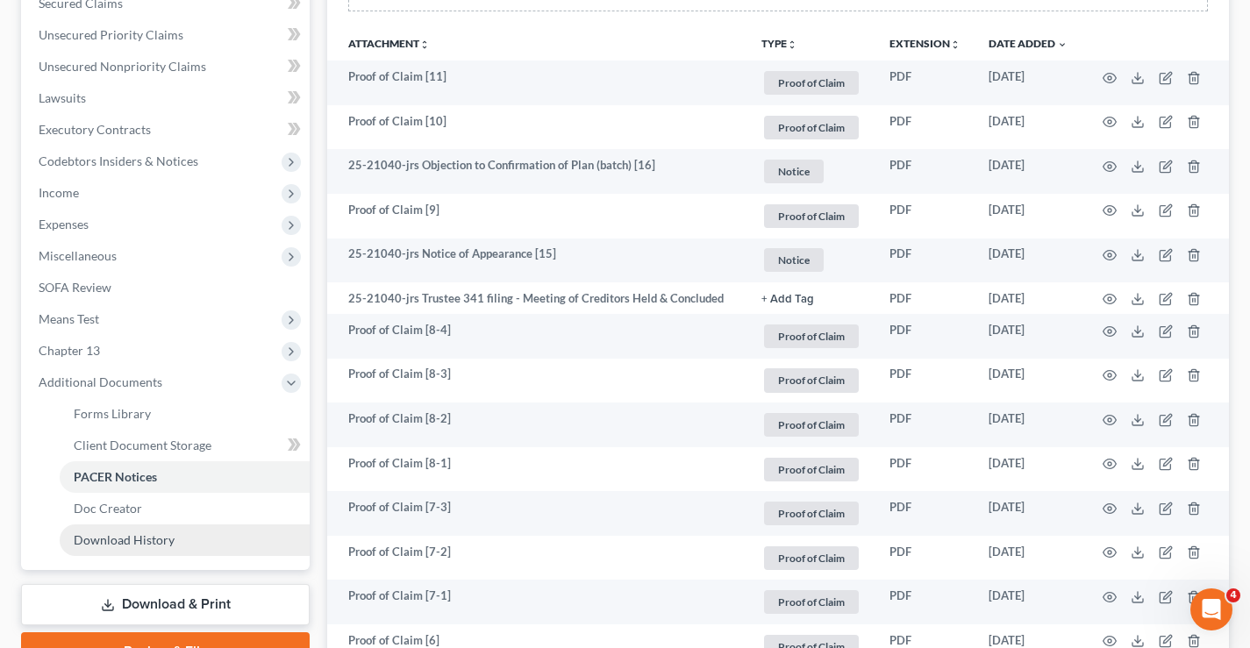
scroll to position [526, 0]
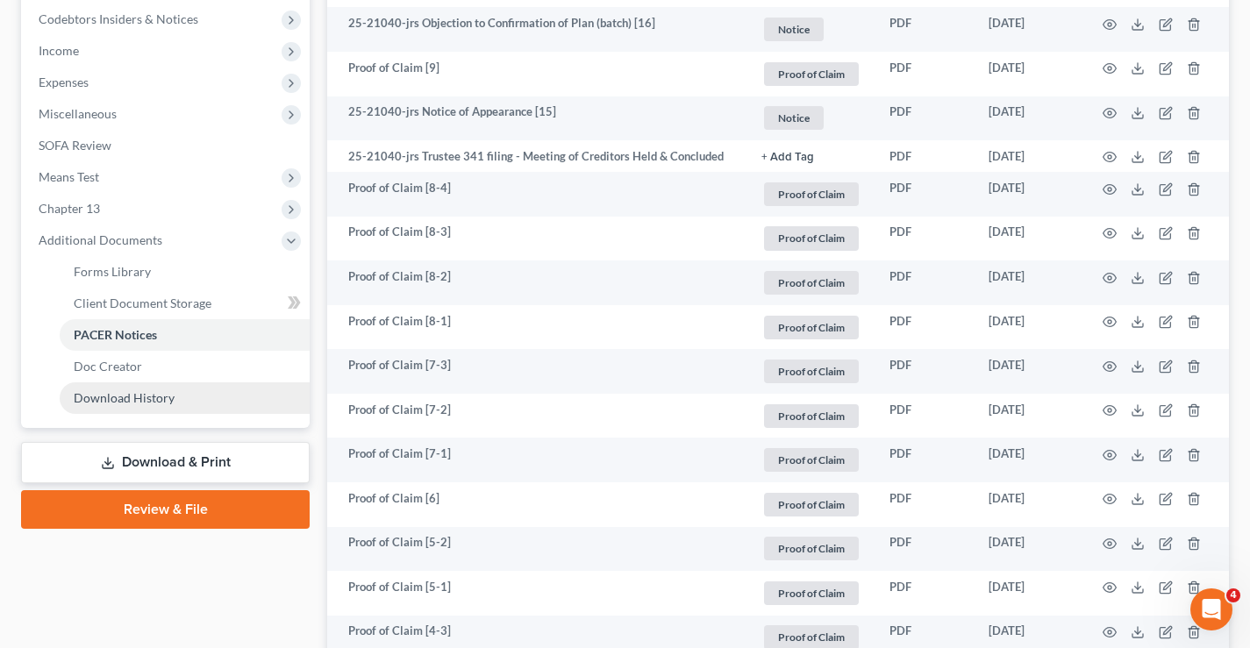
click at [96, 400] on span "Download History" at bounding box center [124, 397] width 101 height 15
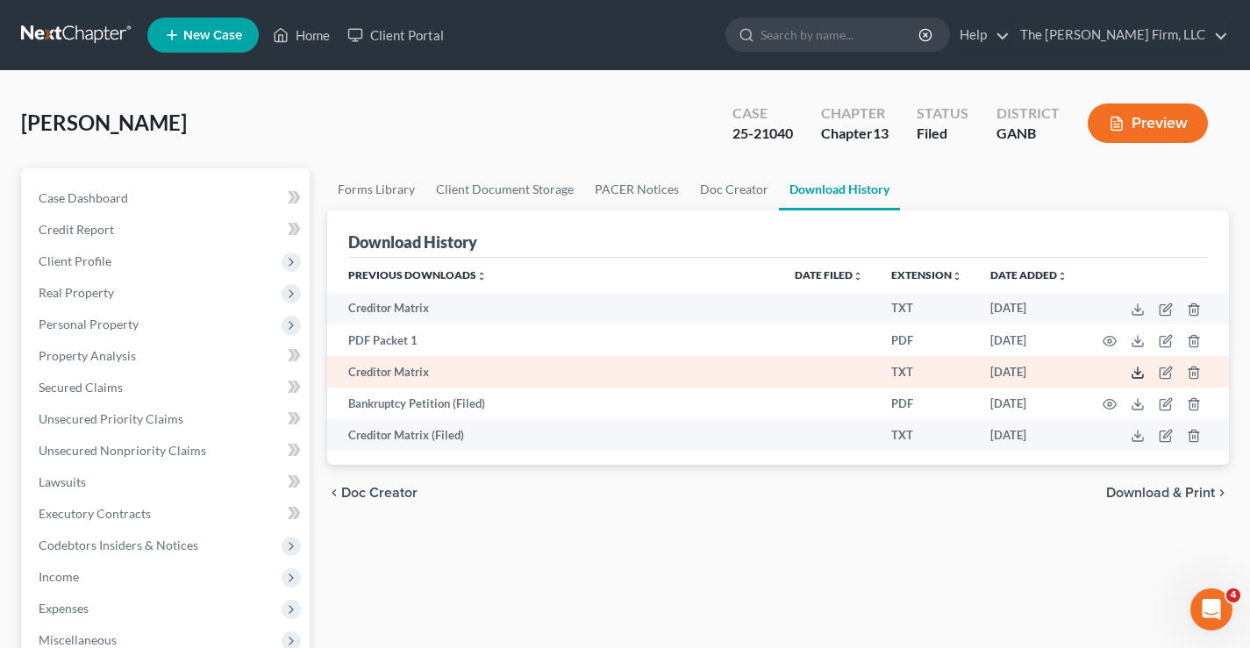
click at [1139, 374] on polyline at bounding box center [1138, 373] width 6 height 3
